Goal: Use online tool/utility: Utilize a website feature to perform a specific function

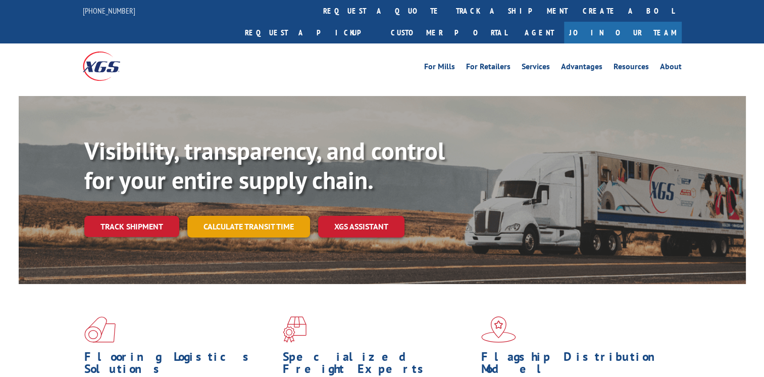
click at [256, 216] on link "Calculate transit time" at bounding box center [248, 227] width 123 height 22
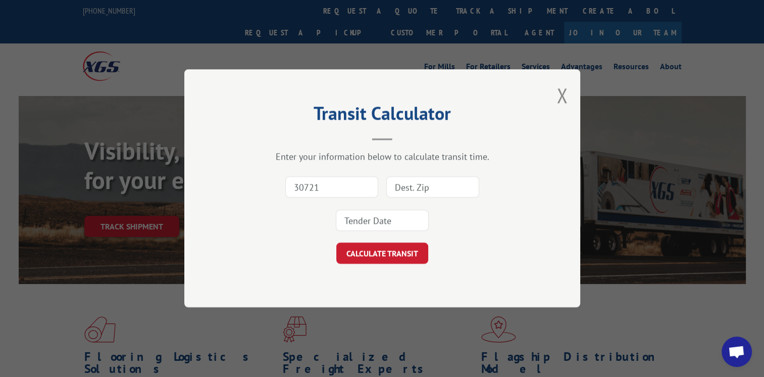
type input "30721"
type input "44145"
click at [353, 221] on input at bounding box center [382, 220] width 93 height 21
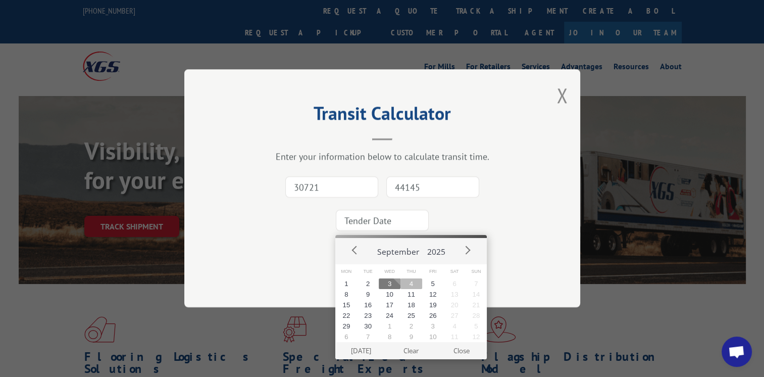
click at [406, 285] on button "4" at bounding box center [411, 283] width 22 height 11
type input "[DATE]"
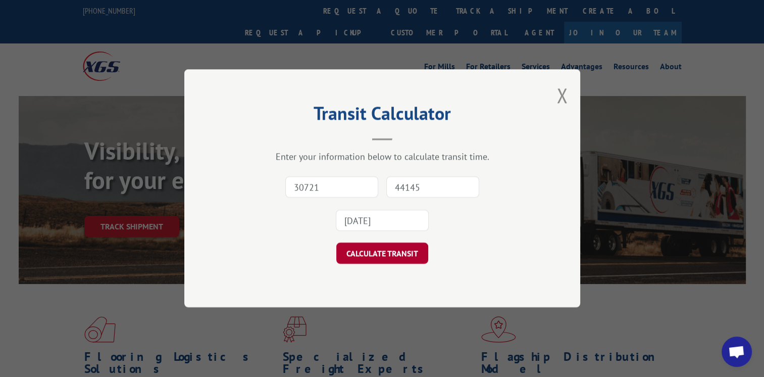
click at [386, 256] on button "CALCULATE TRANSIT" at bounding box center [382, 253] width 92 height 21
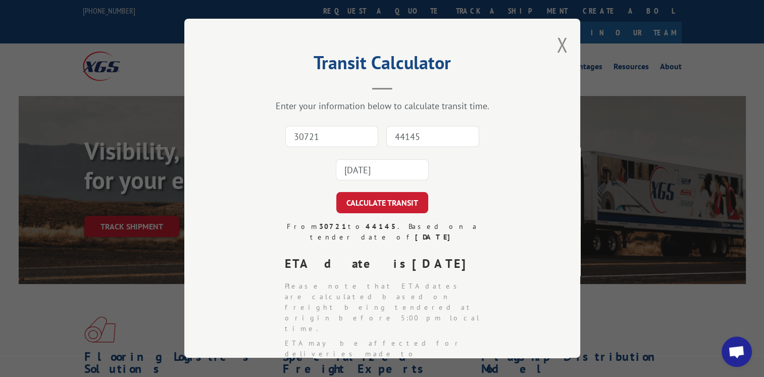
click at [569, 253] on div "Transit Calculator Enter your information below to calculate transit time. 3072…" at bounding box center [382, 188] width 396 height 339
click at [560, 46] on button "Close modal" at bounding box center [561, 44] width 11 height 27
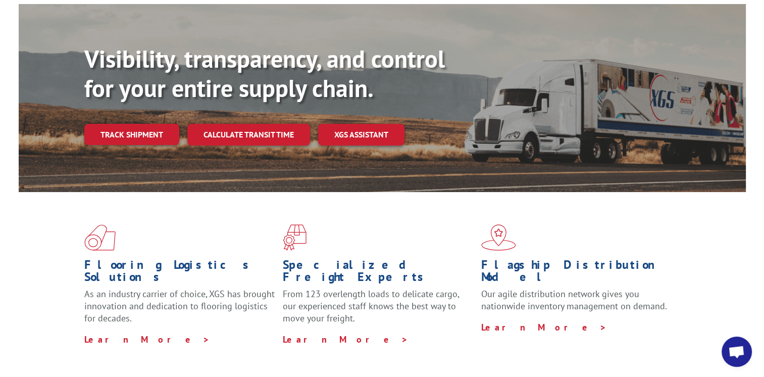
scroll to position [101, 0]
